Goal: Information Seeking & Learning: Learn about a topic

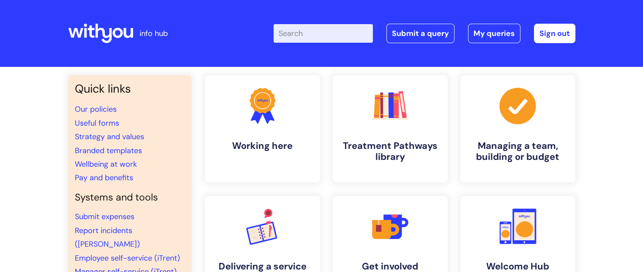
click at [350, 36] on input "Enter your search term here..." at bounding box center [323, 33] width 99 height 19
type input "interview questions"
click button "Search" at bounding box center [0, 0] width 0 height 0
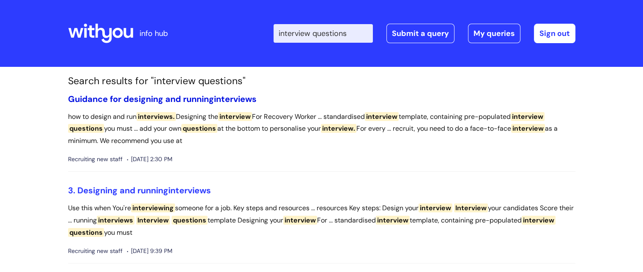
click at [220, 97] on span "interviews" at bounding box center [235, 98] width 43 height 11
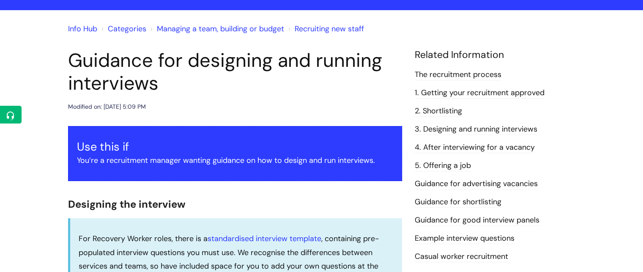
scroll to position [52, 0]
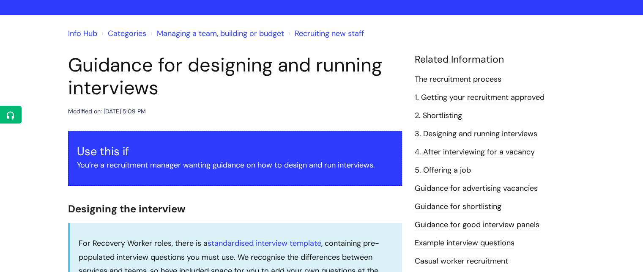
drag, startPoint x: 0, startPoint y: 0, endPoint x: 649, endPoint y: 32, distance: 650.1
click at [643, 32] on html "info hub Enter your search term here... Search Submit a query My queries Welcom…" at bounding box center [321, 84] width 643 height 272
click at [495, 133] on link "3. Designing and running interviews" at bounding box center [476, 134] width 123 height 11
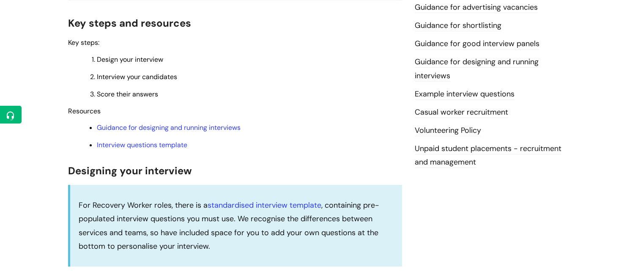
scroll to position [223, 0]
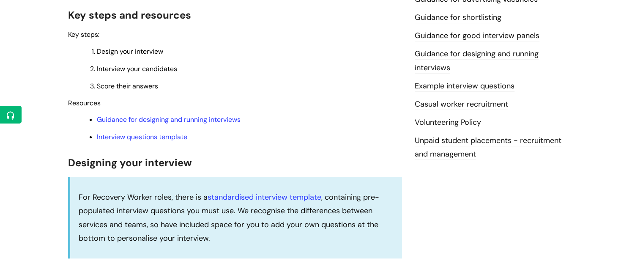
click at [161, 134] on li "Interview questions template" at bounding box center [249, 136] width 305 height 11
click at [158, 137] on link "Interview questions template" at bounding box center [142, 136] width 91 height 9
